Goal: Task Accomplishment & Management: Use online tool/utility

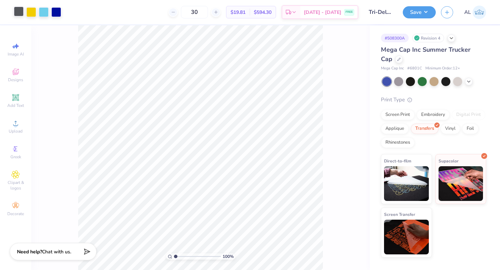
click at [18, 13] on div at bounding box center [19, 12] width 10 height 10
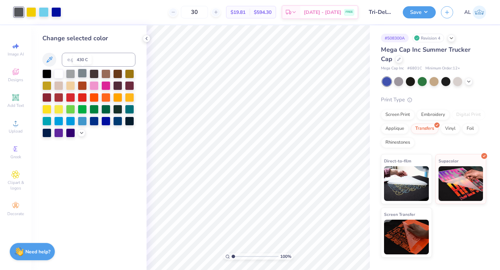
click at [80, 73] on div at bounding box center [82, 73] width 9 height 9
click at [147, 39] on polyline at bounding box center [146, 38] width 1 height 3
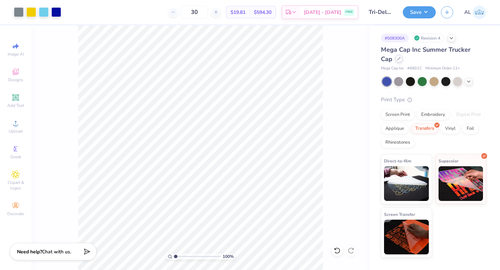
click at [397, 57] on icon at bounding box center [398, 58] width 3 height 3
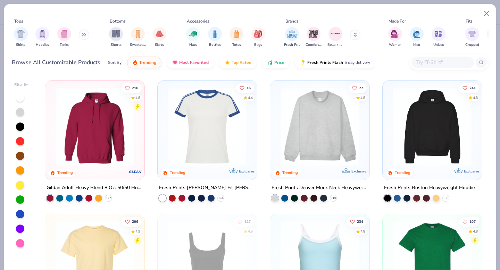
click at [430, 59] on input "text" at bounding box center [442, 62] width 53 height 8
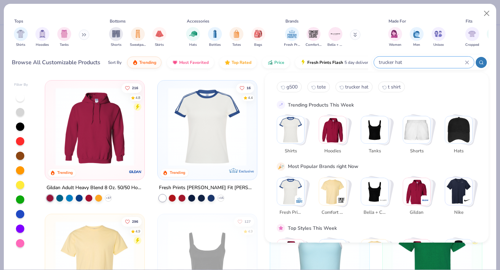
type input "trucker hat"
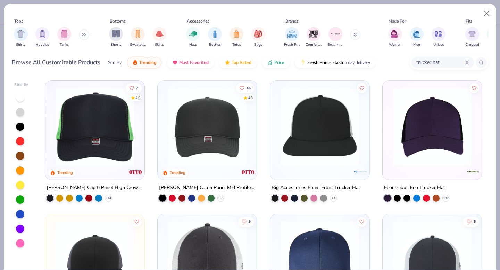
click at [205, 125] on img at bounding box center [207, 127] width 85 height 78
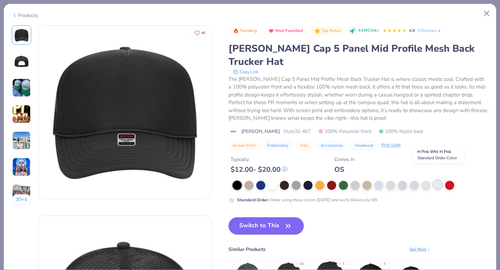
click at [439, 180] on div at bounding box center [437, 184] width 9 height 9
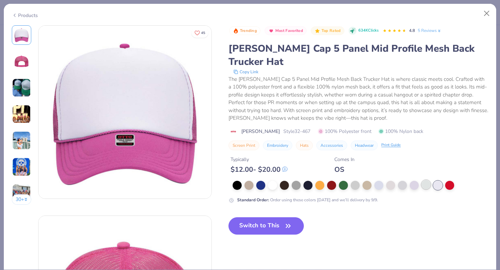
click at [428, 180] on div at bounding box center [426, 184] width 9 height 9
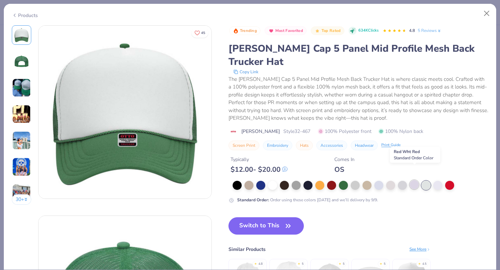
click at [416, 180] on div at bounding box center [414, 184] width 9 height 9
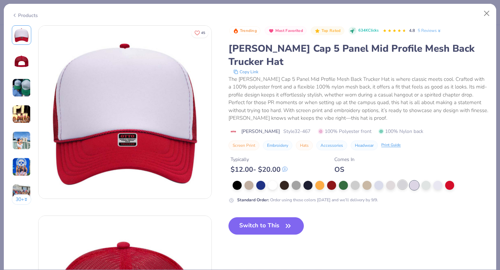
click at [398, 181] on div at bounding box center [361, 185] width 256 height 9
click at [402, 180] on div at bounding box center [402, 184] width 9 height 9
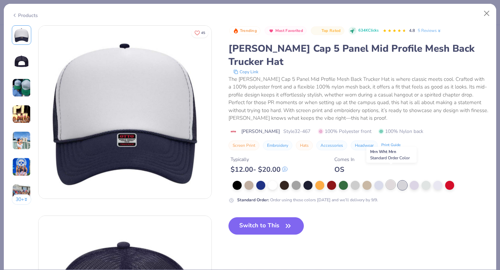
click at [394, 180] on div at bounding box center [390, 184] width 9 height 9
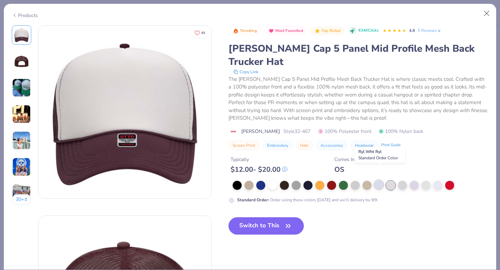
click at [379, 180] on div at bounding box center [378, 184] width 9 height 9
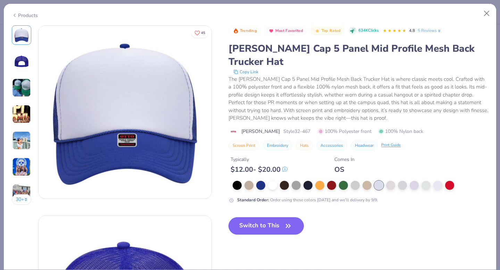
click at [261, 217] on button "Switch to This" at bounding box center [266, 225] width 75 height 17
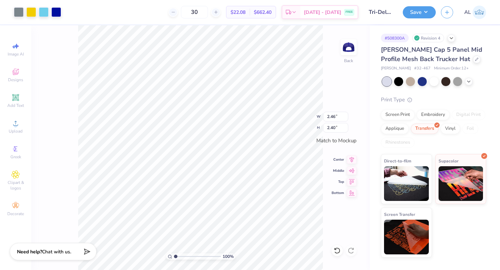
type input "2.46"
type input "2.40"
click at [475, 58] on icon at bounding box center [476, 58] width 3 height 3
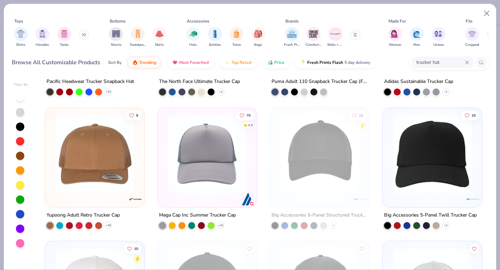
scroll to position [249, 0]
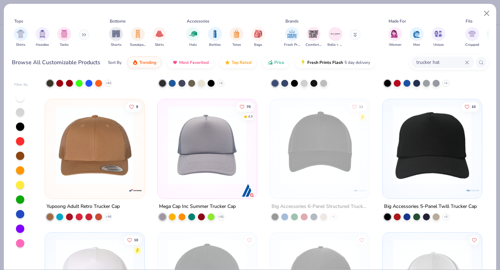
click at [223, 133] on img at bounding box center [207, 145] width 85 height 78
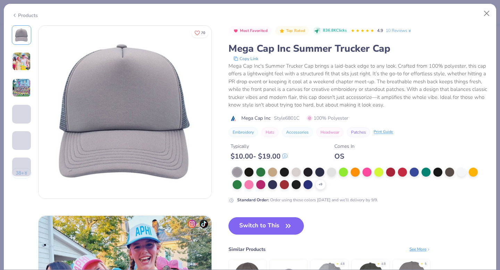
click at [253, 230] on button "Switch to This" at bounding box center [266, 225] width 75 height 17
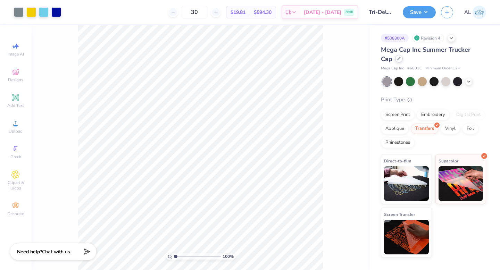
click at [398, 58] on icon at bounding box center [399, 58] width 3 height 3
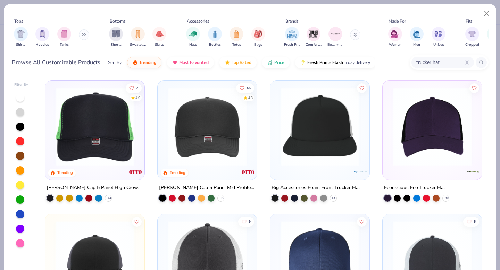
click at [198, 150] on img at bounding box center [207, 127] width 85 height 78
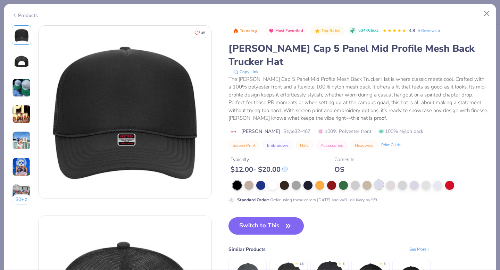
click at [382, 180] on div at bounding box center [378, 184] width 9 height 9
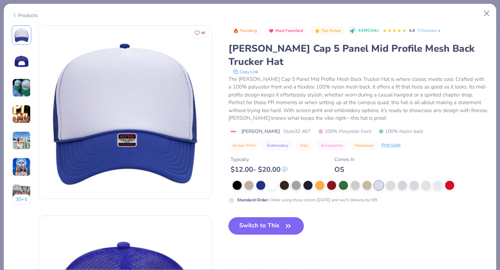
click at [267, 217] on button "Switch to This" at bounding box center [266, 225] width 75 height 17
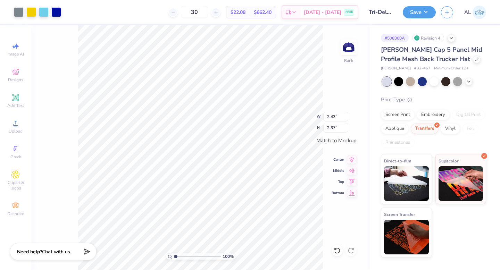
type input "2.43"
type input "2.37"
type input "2.50"
type input "2.44"
click at [424, 12] on button "Save" at bounding box center [419, 11] width 33 height 12
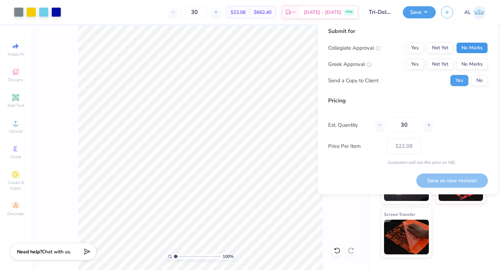
click at [462, 45] on button "No Marks" at bounding box center [472, 47] width 32 height 11
click at [410, 61] on button "Yes" at bounding box center [415, 64] width 18 height 11
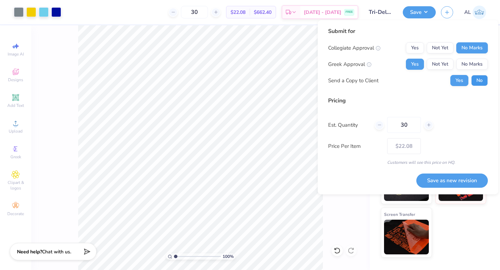
click at [477, 81] on button "No" at bounding box center [479, 80] width 17 height 11
click at [450, 179] on button "Save as new revision" at bounding box center [452, 181] width 72 height 14
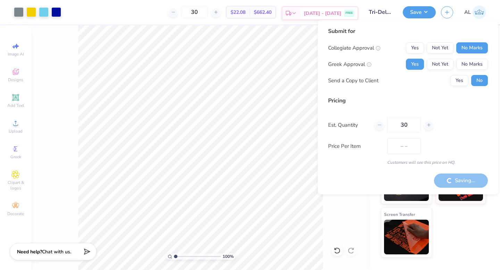
type input "$22.08"
